Goal: Find specific page/section: Find specific page/section

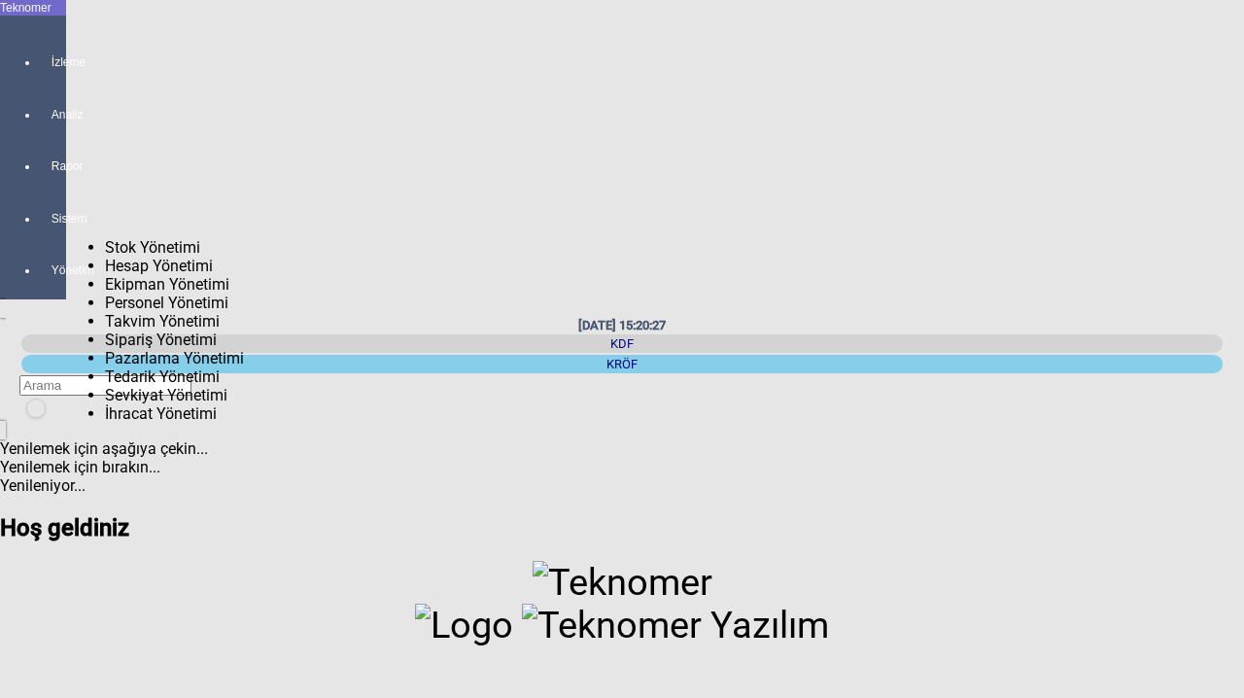
click at [40, 235] on div at bounding box center [52, 235] width 27 height 0
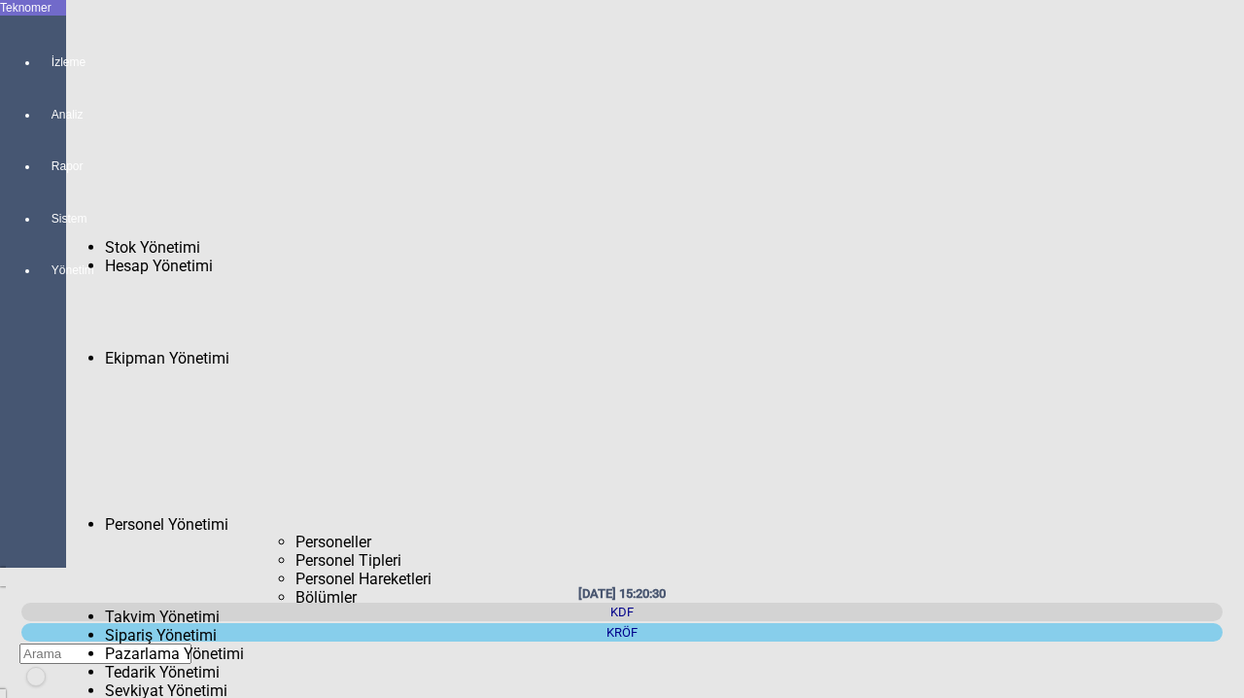
click at [309, 551] on span "Personel Tipleri" at bounding box center [348, 560] width 106 height 18
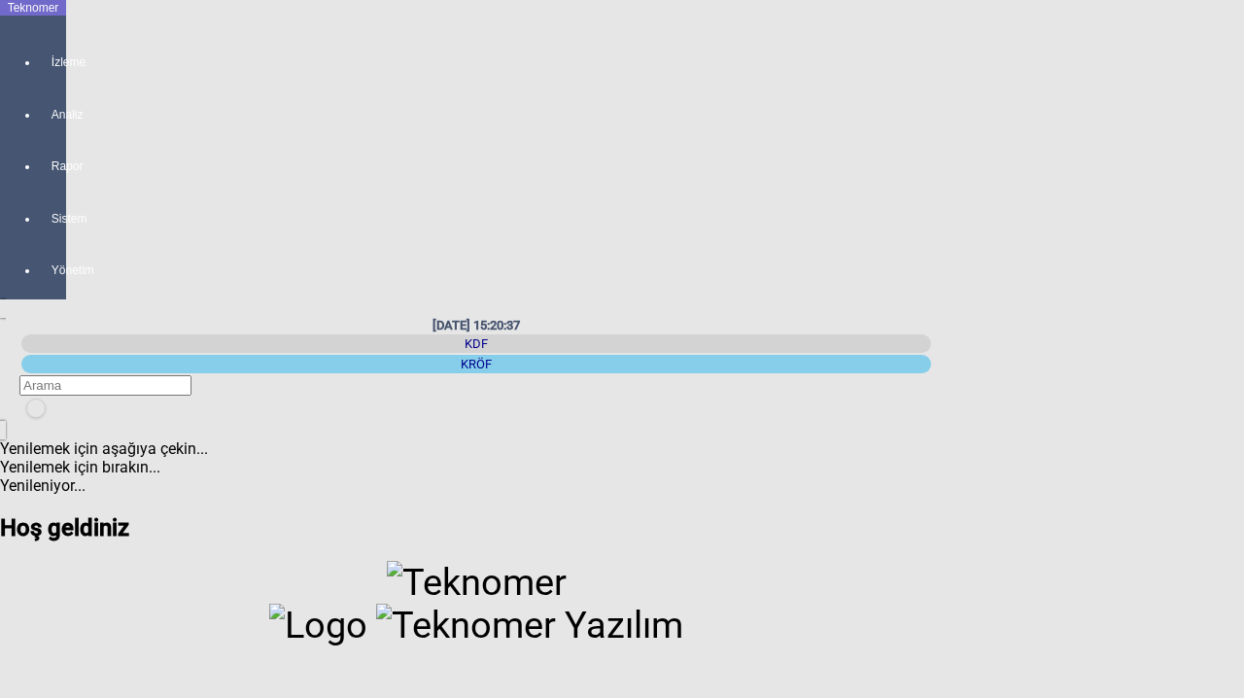
click at [922, 334] on div "KDF" at bounding box center [475, 343] width 909 height 18
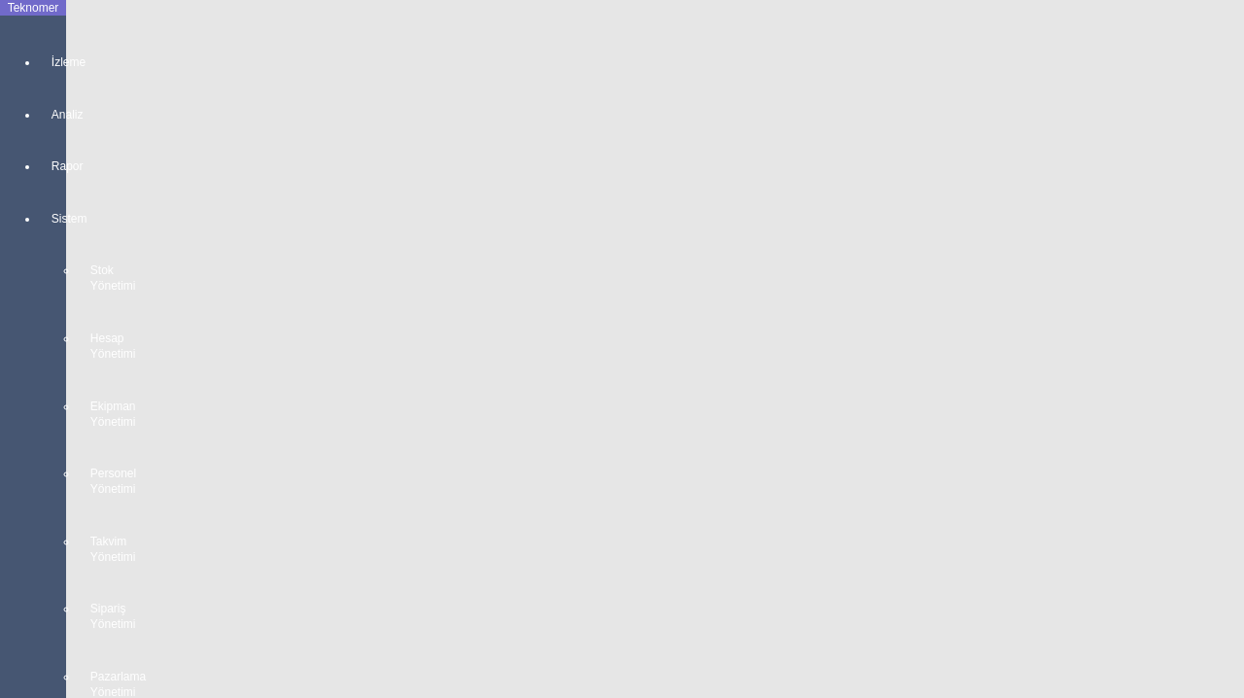
click at [39, 252] on div "Sistem Stok Yönetimi Hesap Yönetimi Ekipman Yönetimi Personel Yönetimi Takvim Y…" at bounding box center [52, 548] width 27 height 729
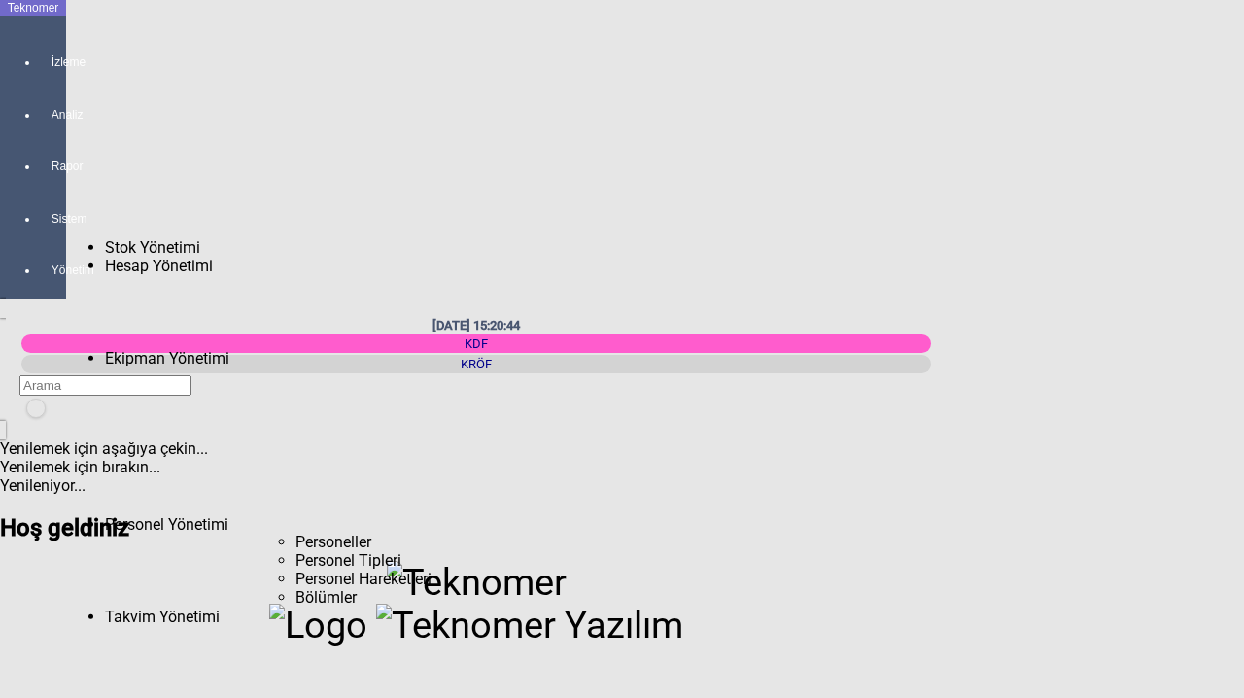
click at [295, 551] on span "Personel Tipleri" at bounding box center [348, 560] width 106 height 18
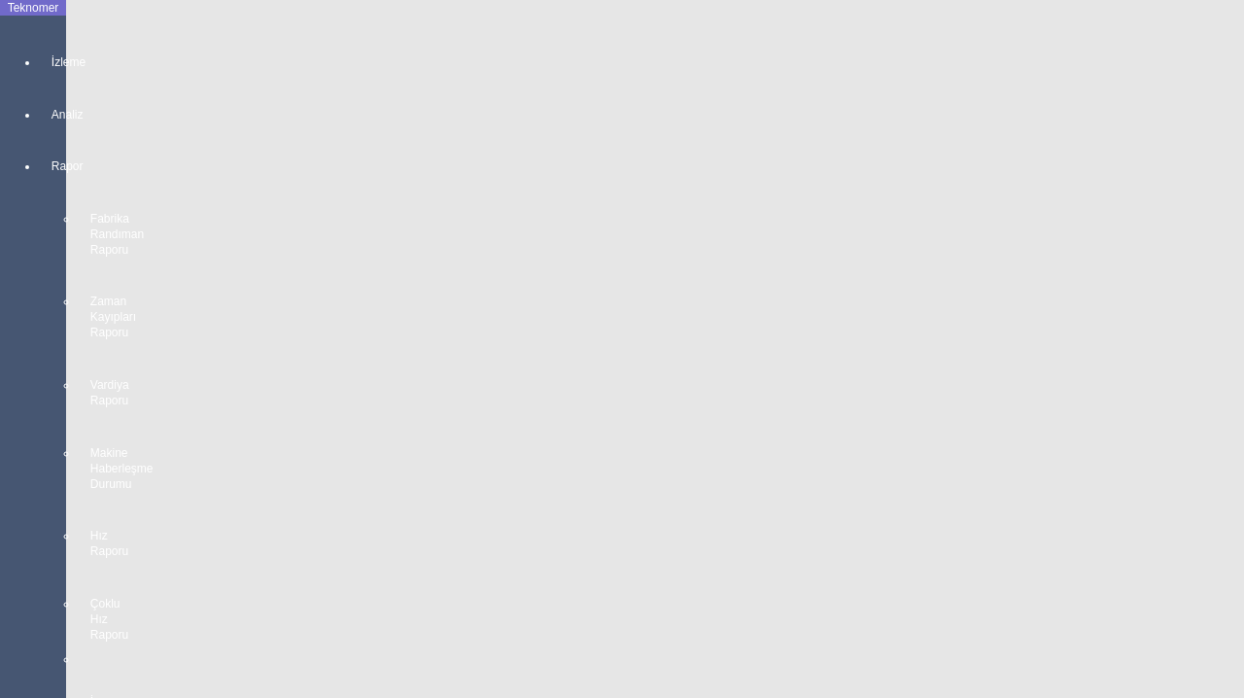
click at [39, 75] on div "İzleme" at bounding box center [52, 53] width 27 height 52
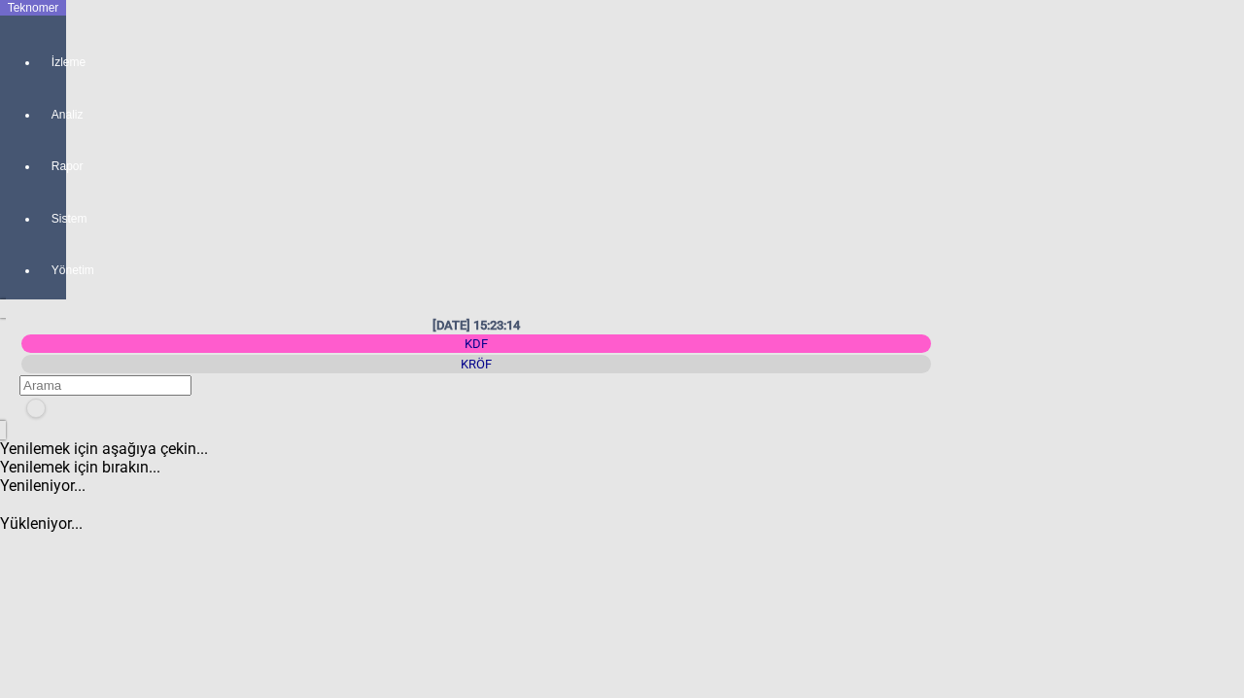
click at [157, 514] on h2 at bounding box center [476, 514] width 952 height 0
click at [134, 44] on span "MAKİNE YERLEŞİM PLANI" at bounding box center [195, 50] width 180 height 18
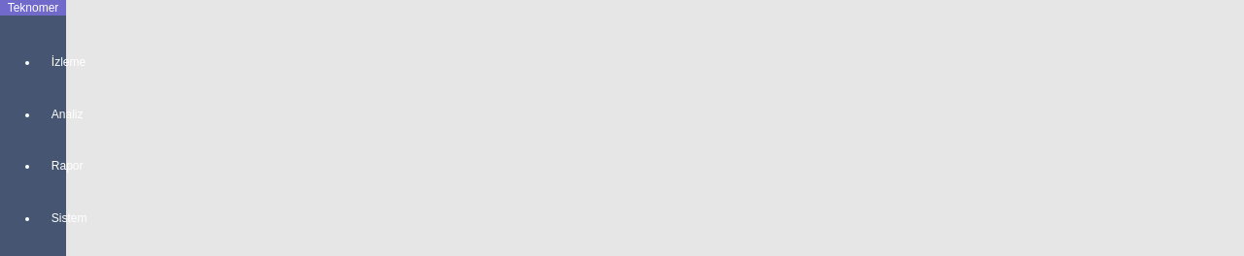
scroll to position [65, 0]
